Goal: Transaction & Acquisition: Download file/media

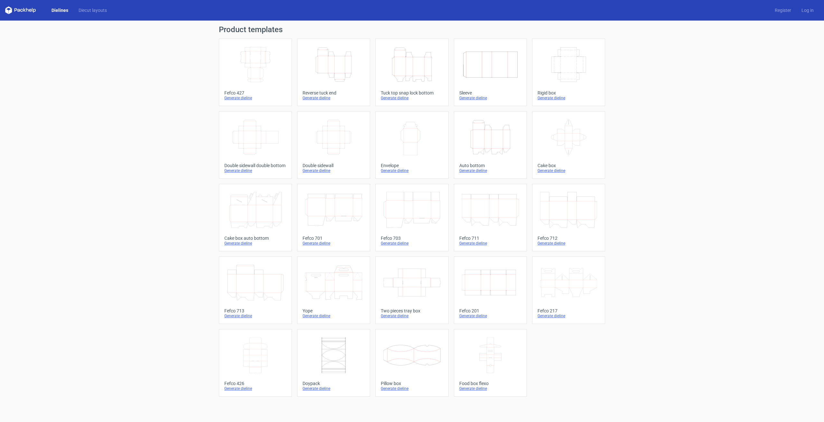
click at [417, 75] on icon "Height Depth Width" at bounding box center [411, 65] width 57 height 36
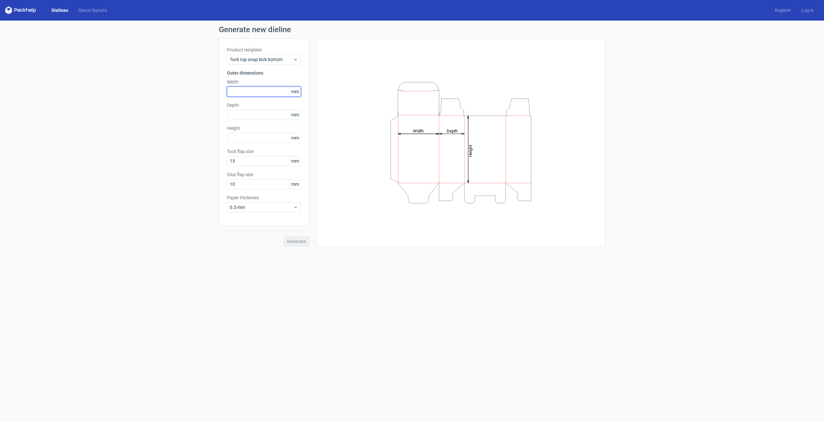
click at [244, 90] on input "text" at bounding box center [264, 92] width 74 height 10
type input "105"
click at [257, 115] on input "text" at bounding box center [264, 115] width 74 height 10
type input "105"
click at [256, 135] on input "text" at bounding box center [264, 138] width 74 height 10
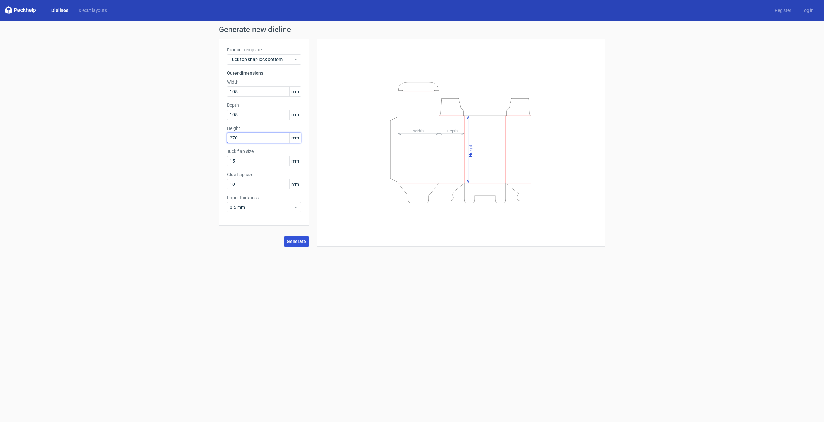
type input "270"
click at [293, 238] on button "Generate" at bounding box center [296, 241] width 25 height 10
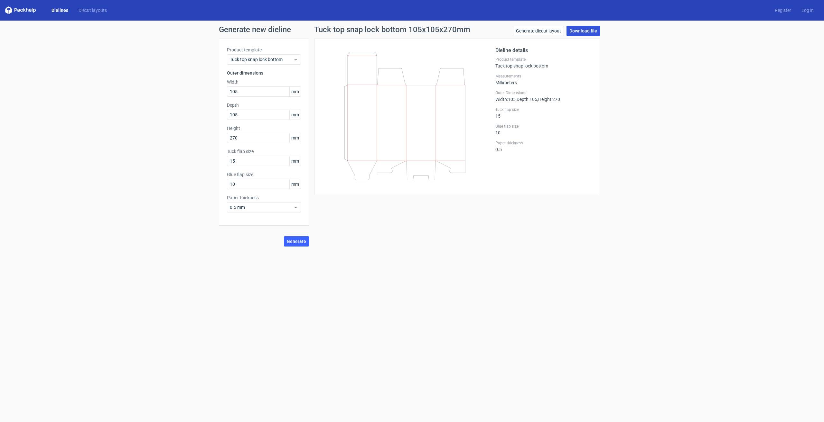
click at [575, 31] on link "Download file" at bounding box center [582, 31] width 33 height 10
